Goal: Transaction & Acquisition: Purchase product/service

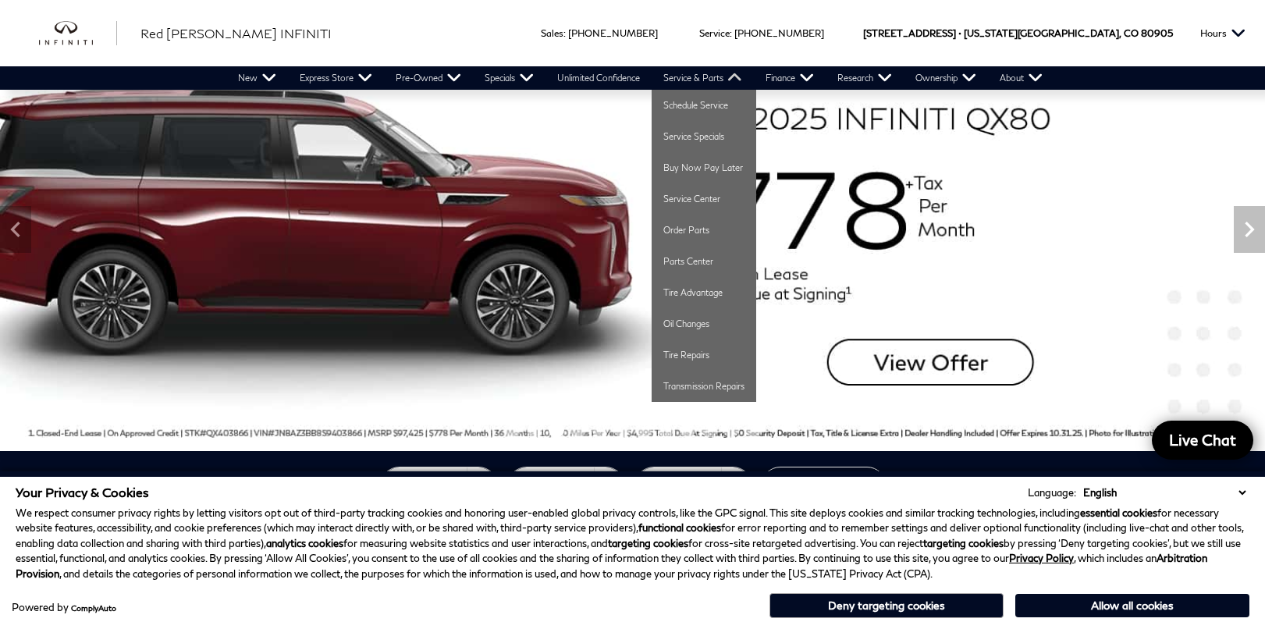
scroll to position [76, 0]
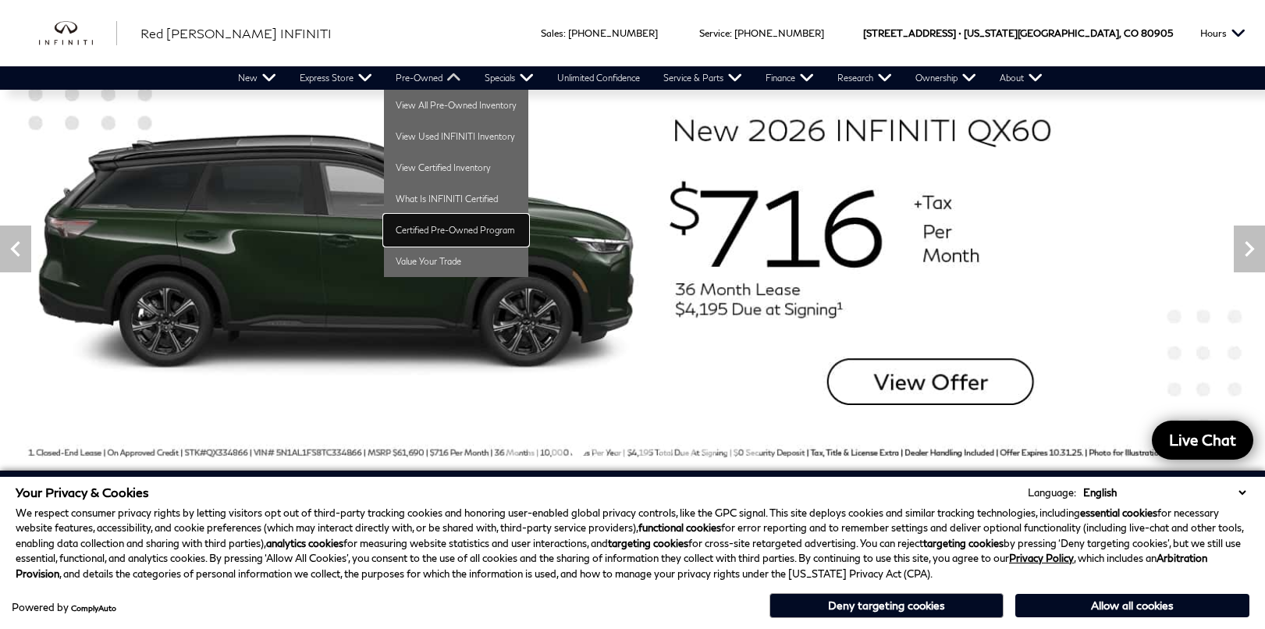
click at [440, 233] on link "Certified Pre-Owned Program" at bounding box center [456, 230] width 144 height 31
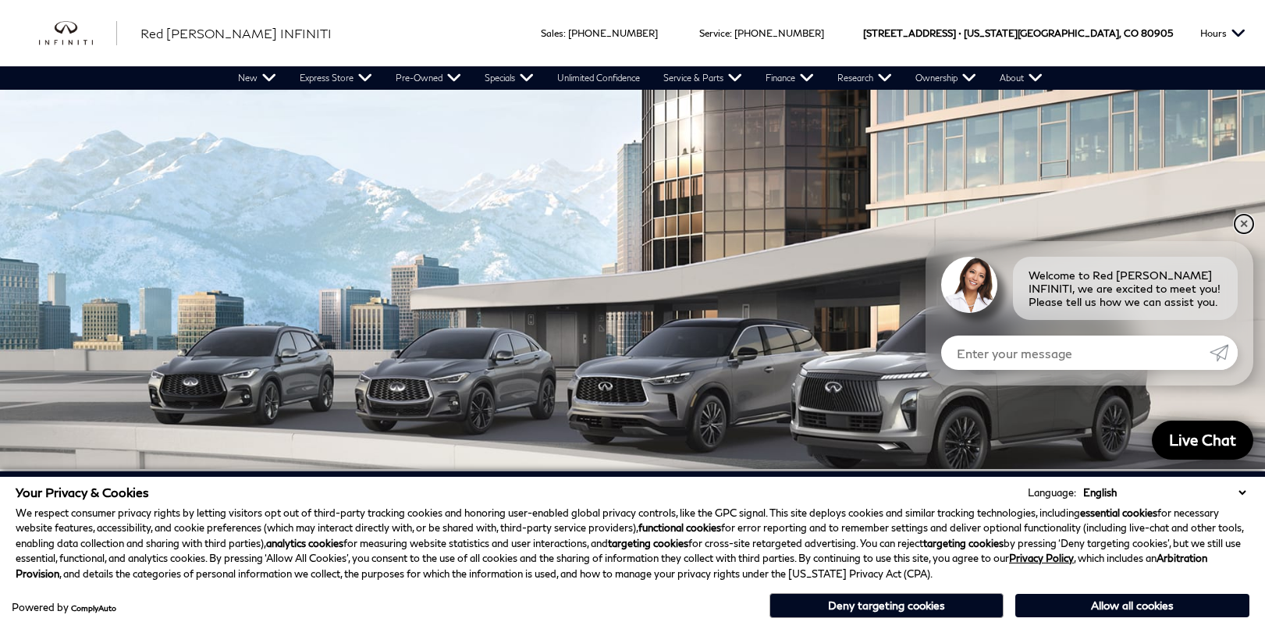
click at [1243, 224] on link "✕" at bounding box center [1244, 224] width 19 height 19
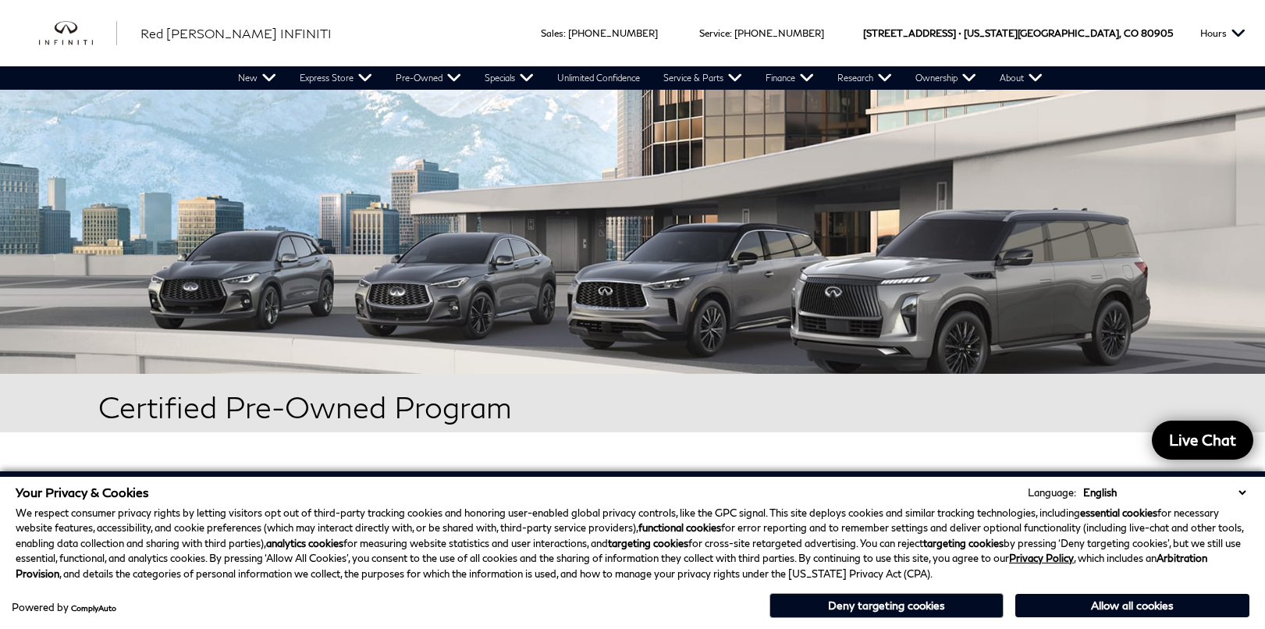
scroll to position [100, 0]
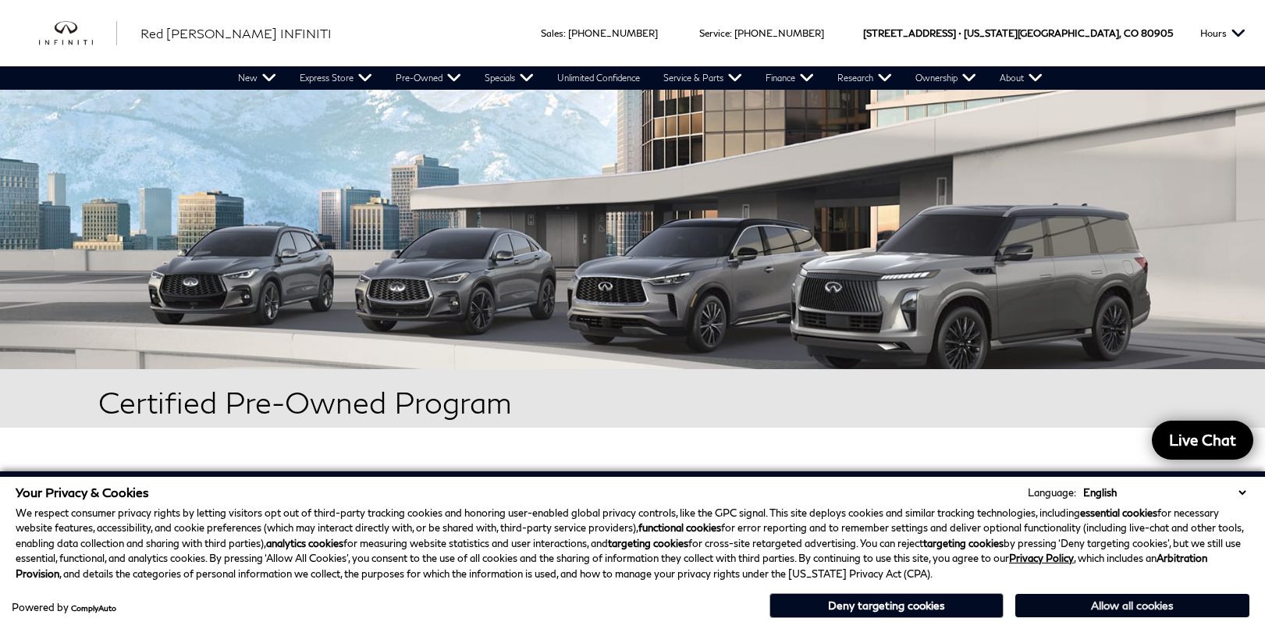
click at [1065, 598] on button "Allow all cookies" at bounding box center [1132, 605] width 234 height 23
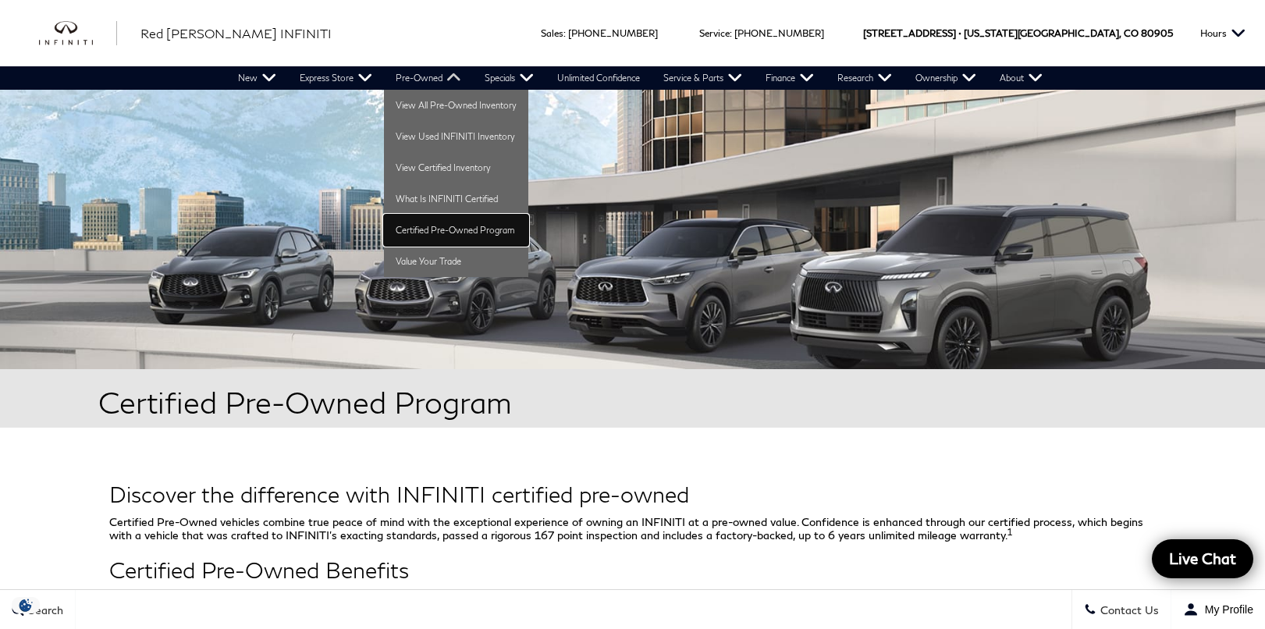
click at [446, 231] on link "Certified Pre-Owned Program" at bounding box center [456, 230] width 144 height 31
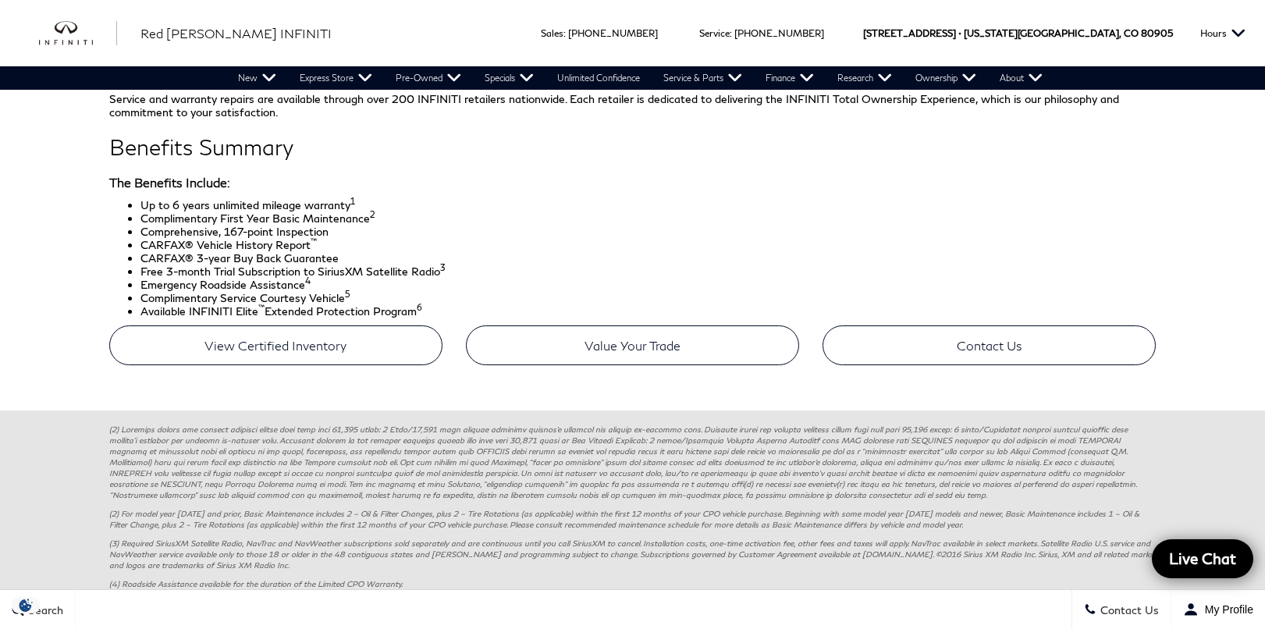
scroll to position [783, 0]
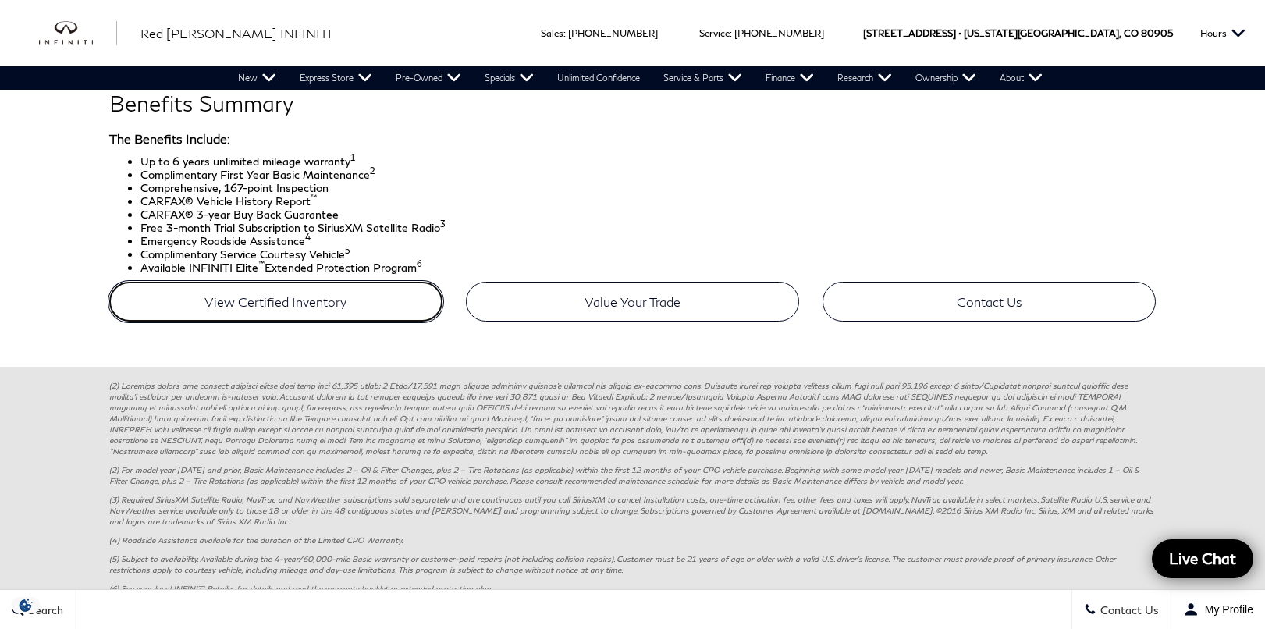
click at [322, 309] on link "View Certified Inventory" at bounding box center [275, 302] width 333 height 40
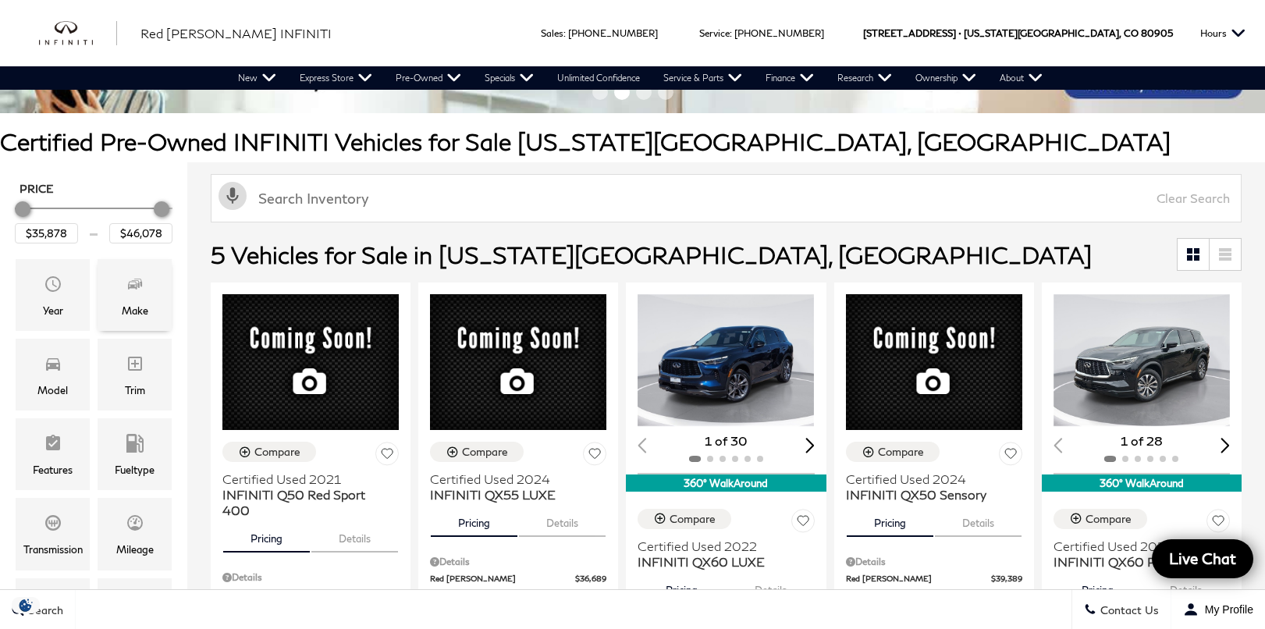
click at [138, 297] on span "Make" at bounding box center [135, 286] width 19 height 31
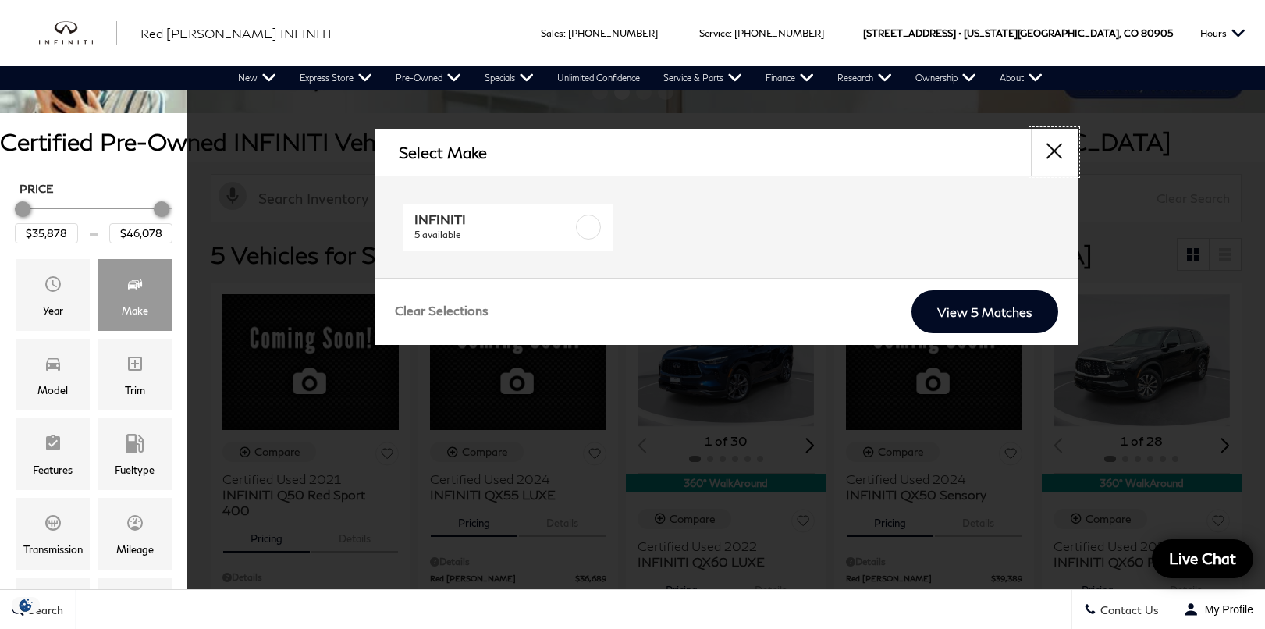
click at [1053, 154] on button "close" at bounding box center [1054, 152] width 47 height 47
